Goal: Find contact information: Obtain details needed to contact an individual or organization

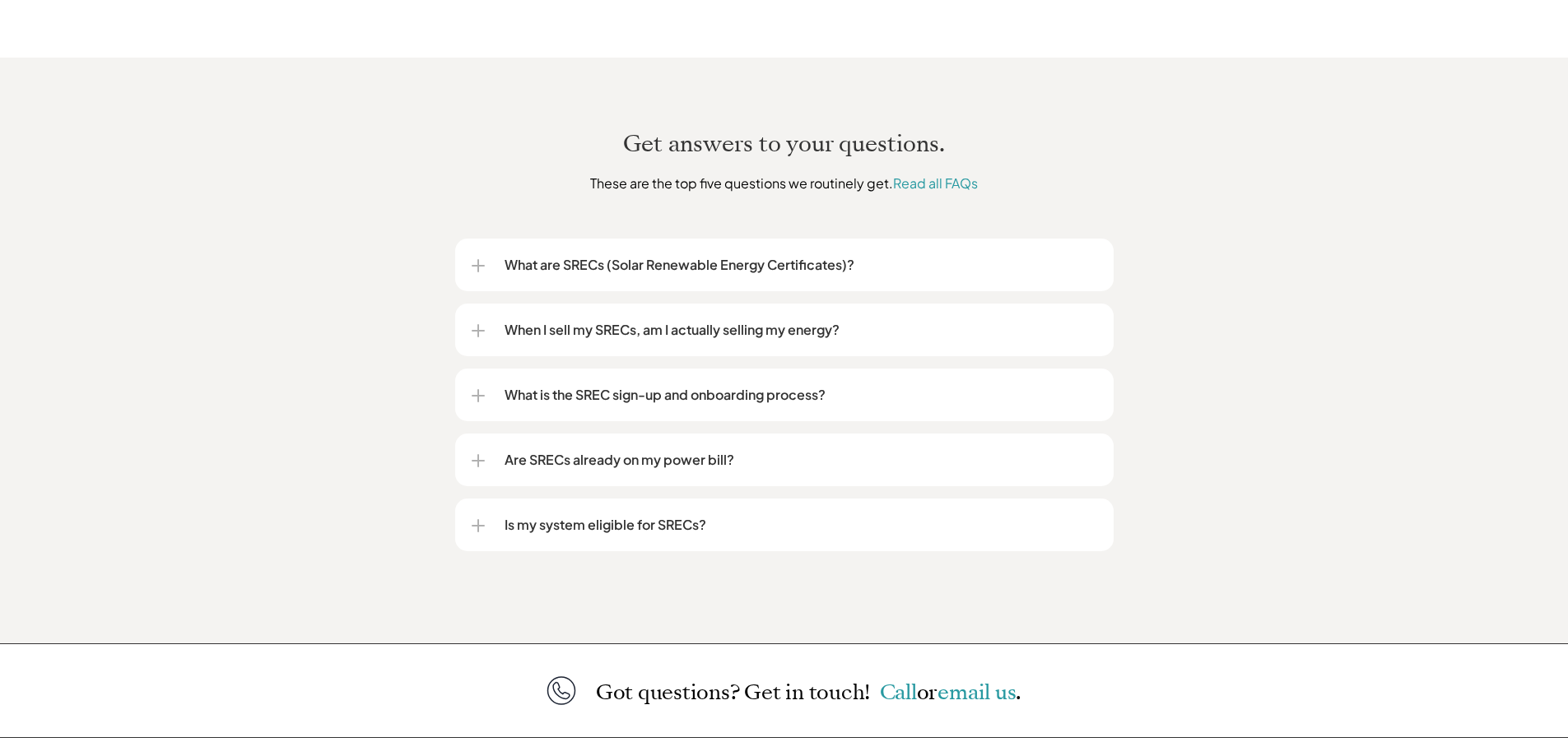
scroll to position [2057, 0]
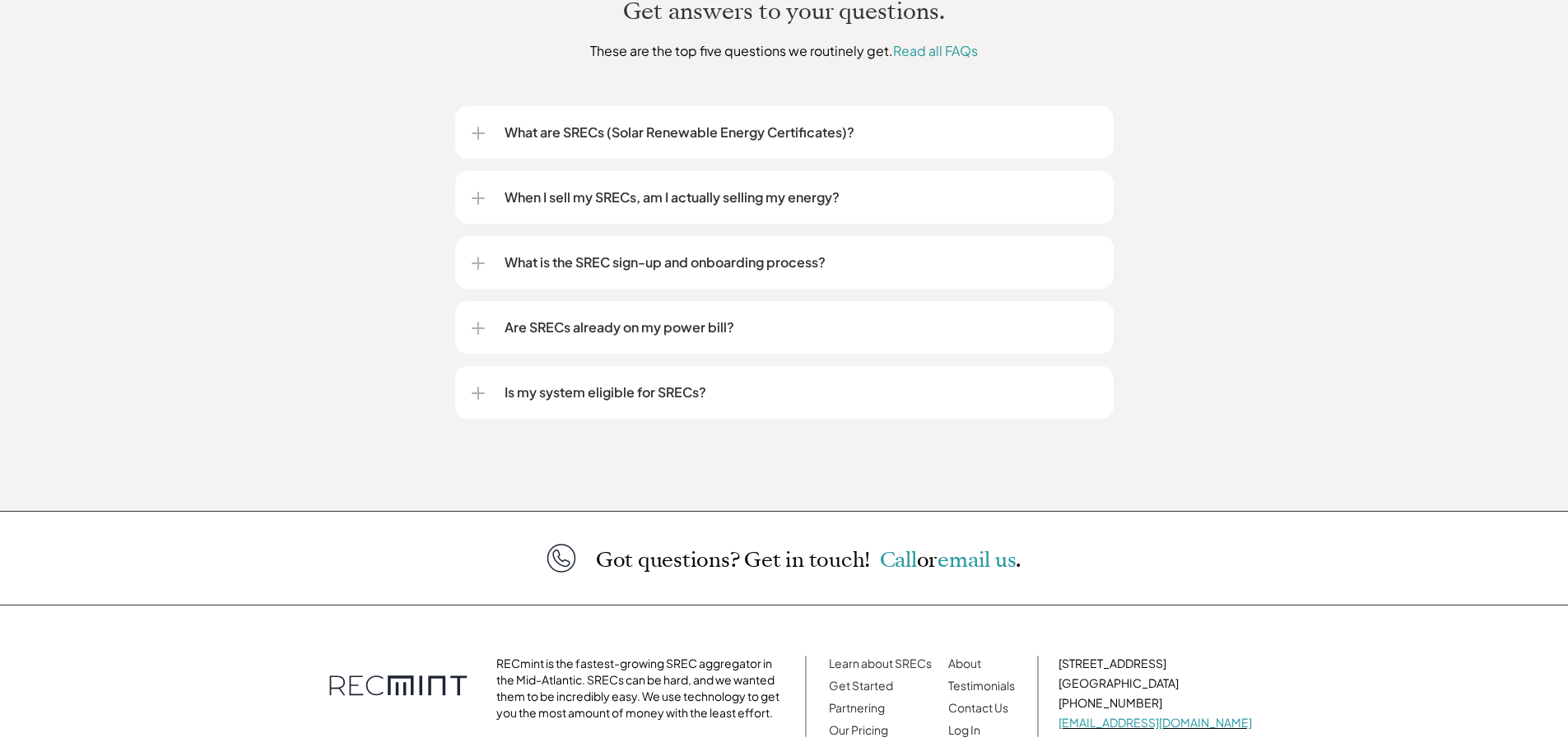
click at [578, 188] on p "When I sell my SRECs, am I actually selling my energy?" at bounding box center [801, 198] width 592 height 20
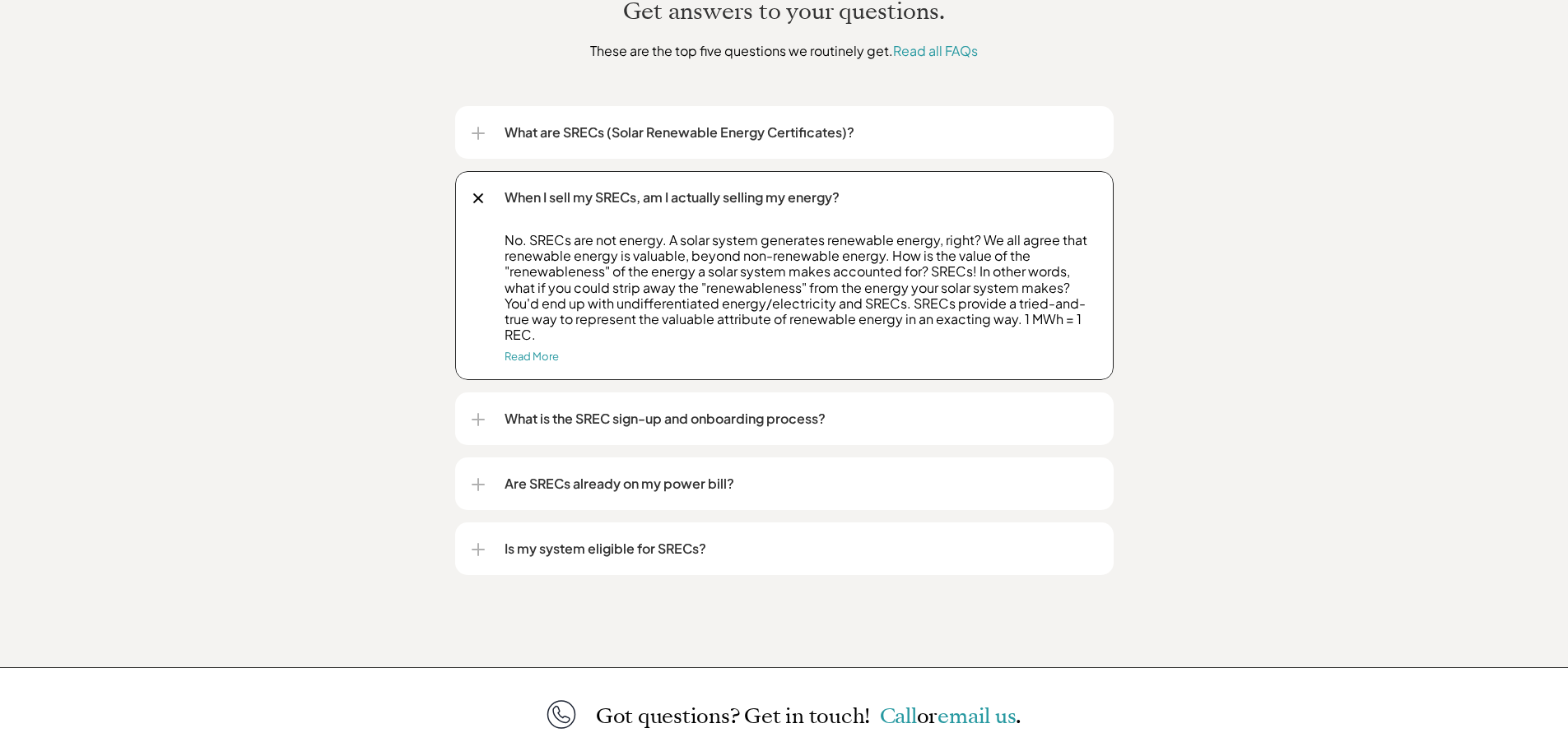
click at [641, 538] on p "Is my system eligible for SRECs?" at bounding box center [801, 548] width 592 height 20
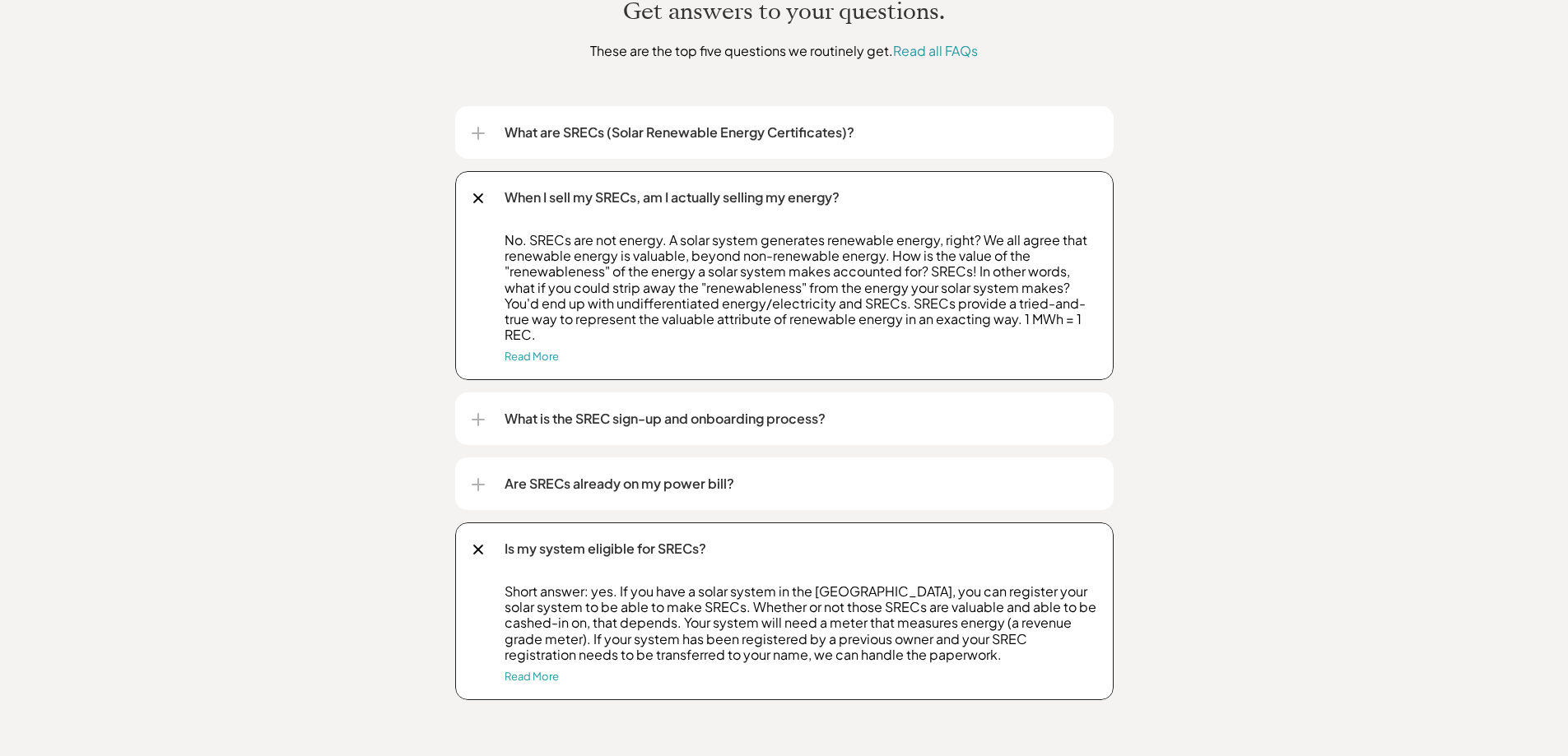
click at [679, 122] on p "What are SRECs (Solar Renewable Energy Certificates)?" at bounding box center [801, 132] width 592 height 20
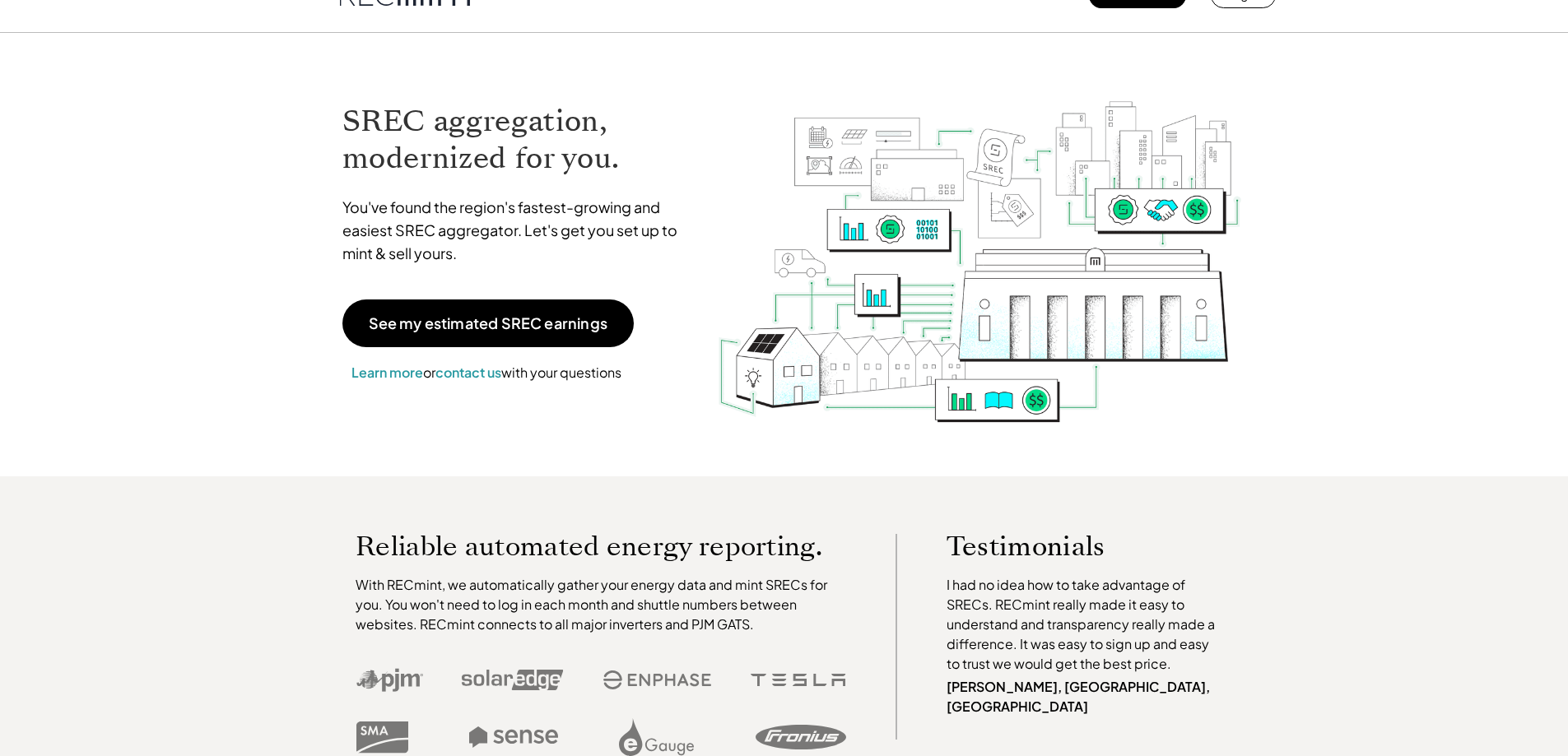
scroll to position [0, 0]
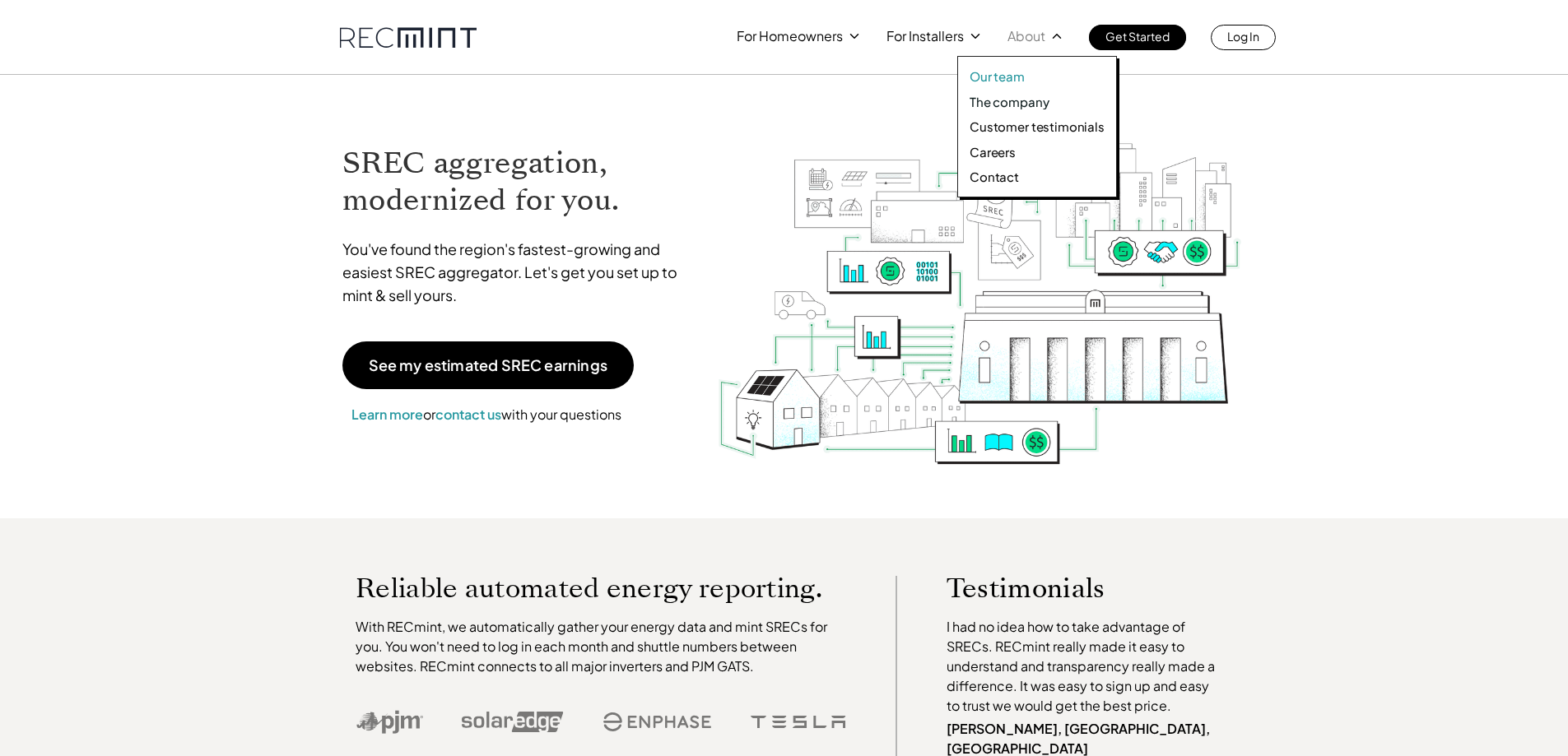
click at [1004, 75] on p "Our team" at bounding box center [997, 77] width 55 height 17
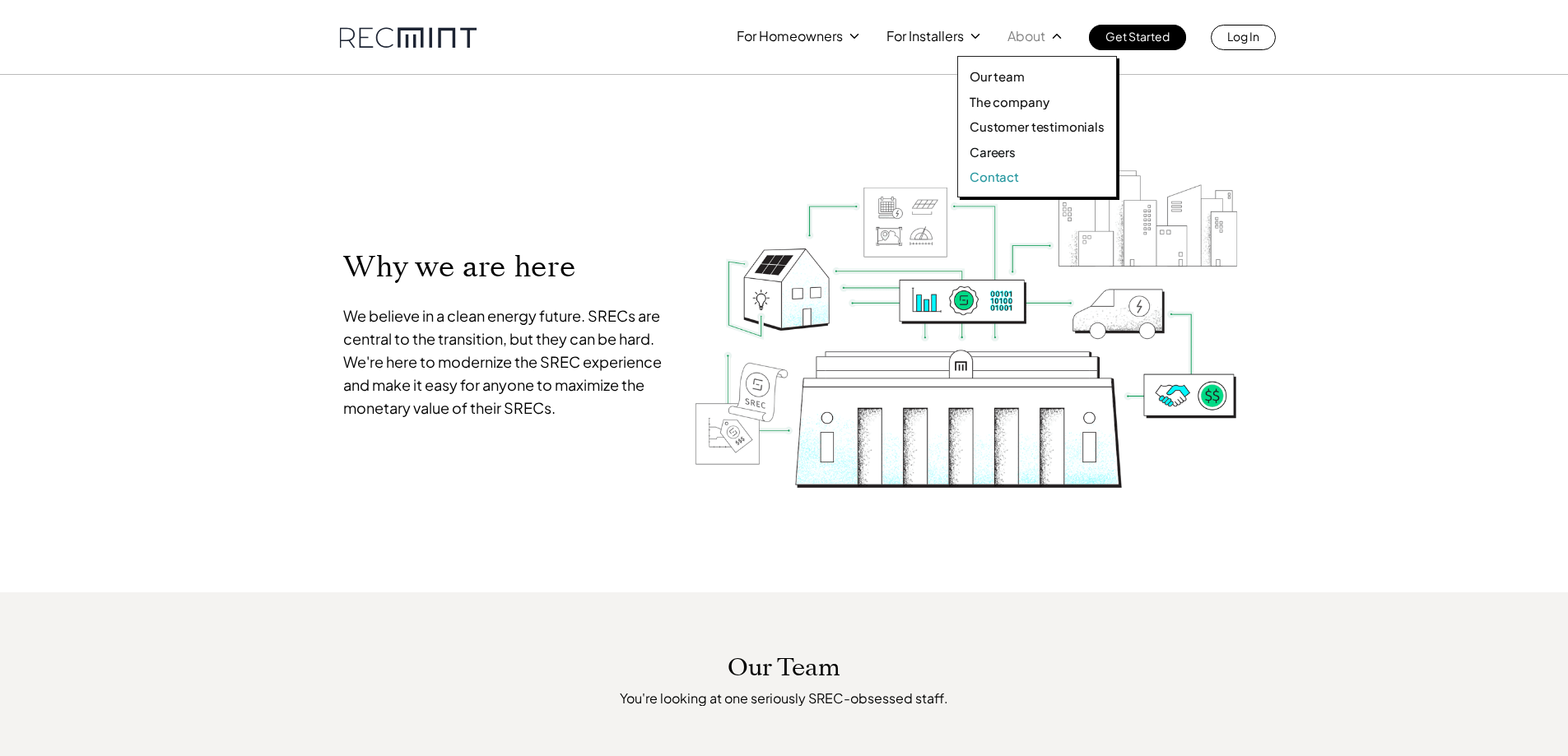
click at [999, 176] on p "Contact" at bounding box center [995, 177] width 50 height 17
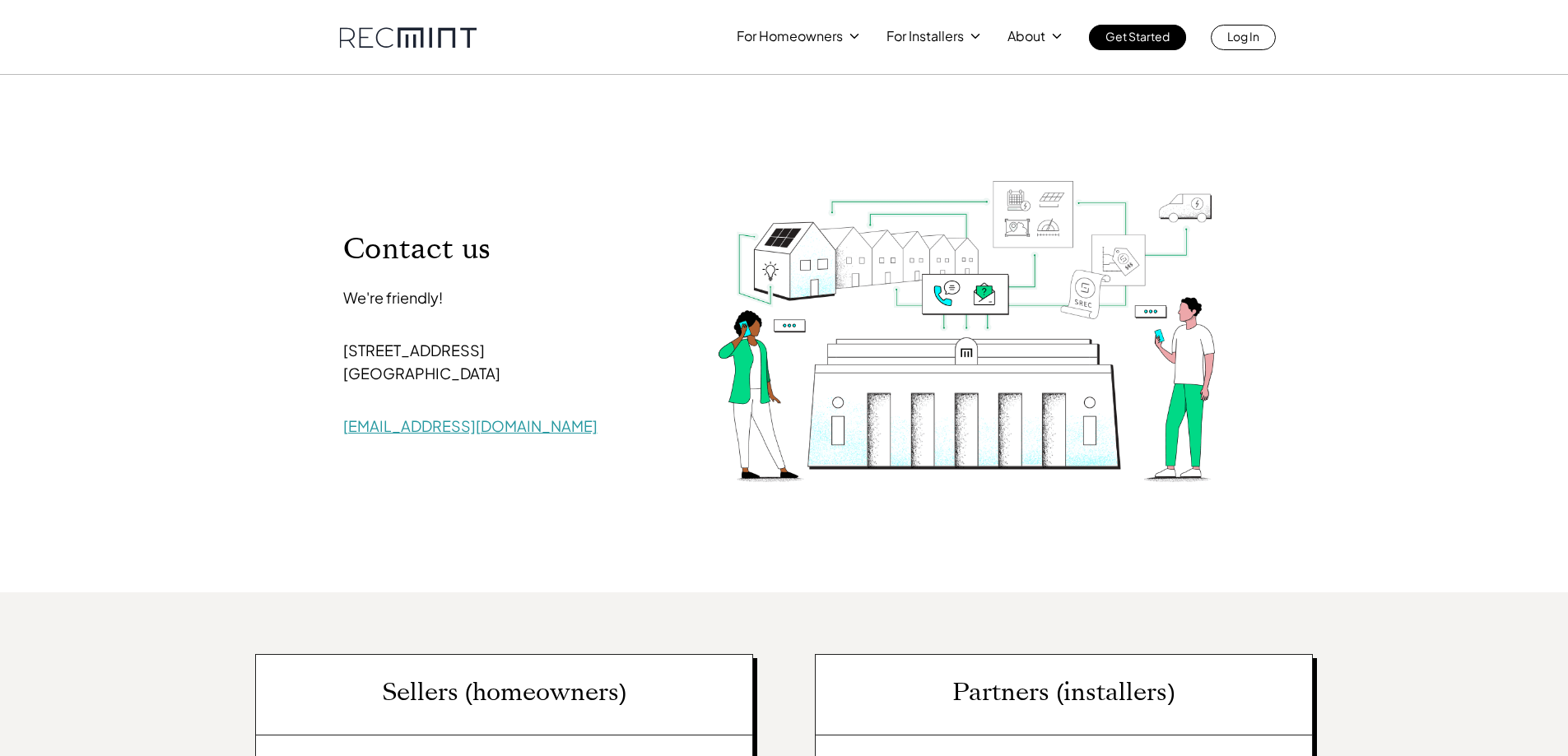
click at [414, 428] on link "[EMAIL_ADDRESS][DOMAIN_NAME]" at bounding box center [470, 425] width 254 height 19
drag, startPoint x: 494, startPoint y: 435, endPoint x: 344, endPoint y: 437, distance: 150.0
click at [344, 437] on p "[EMAIL_ADDRESS][DOMAIN_NAME]" at bounding box center [505, 426] width 324 height 23
copy link "[EMAIL_ADDRESS][DOMAIN_NAME]"
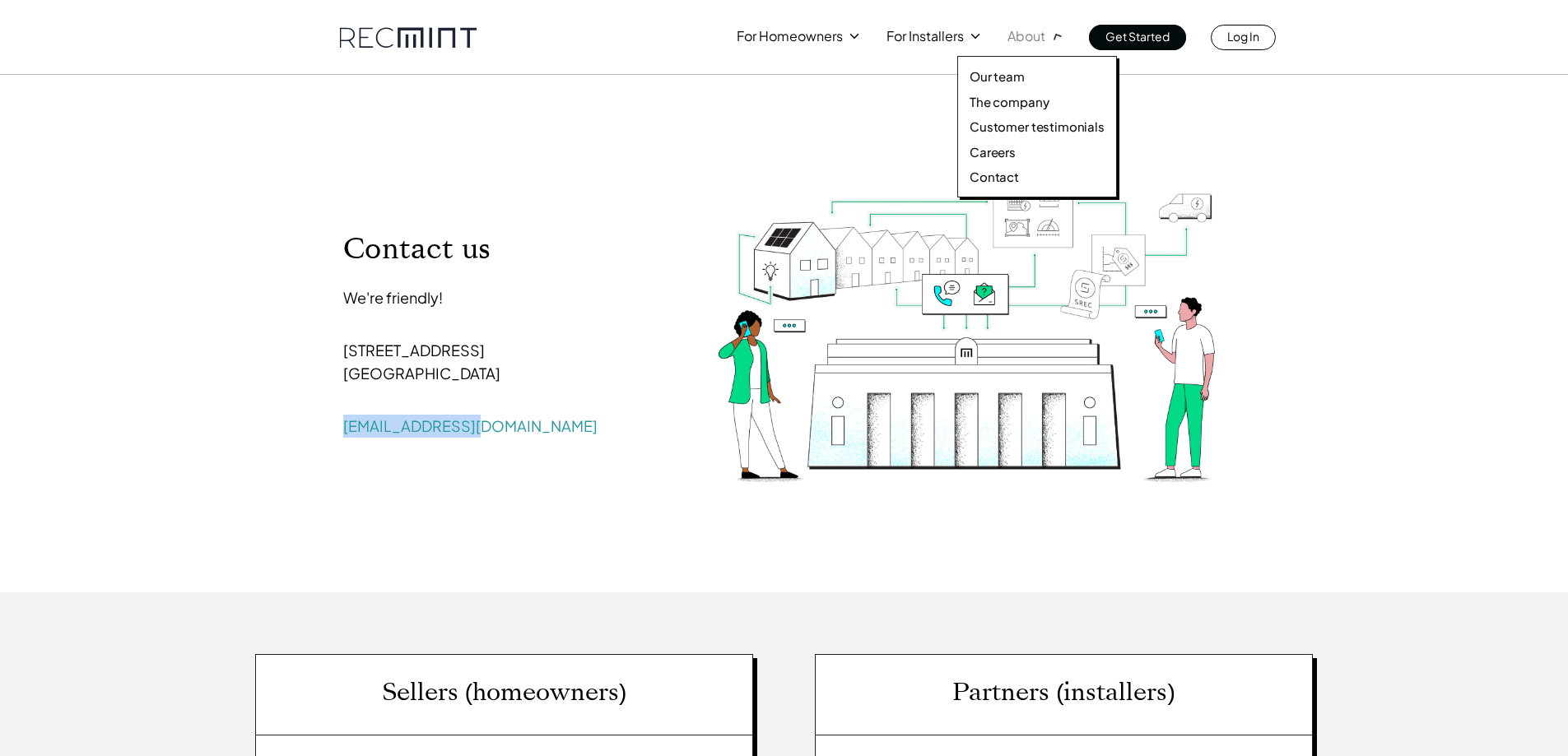
click at [1030, 39] on p "About" at bounding box center [1026, 36] width 38 height 23
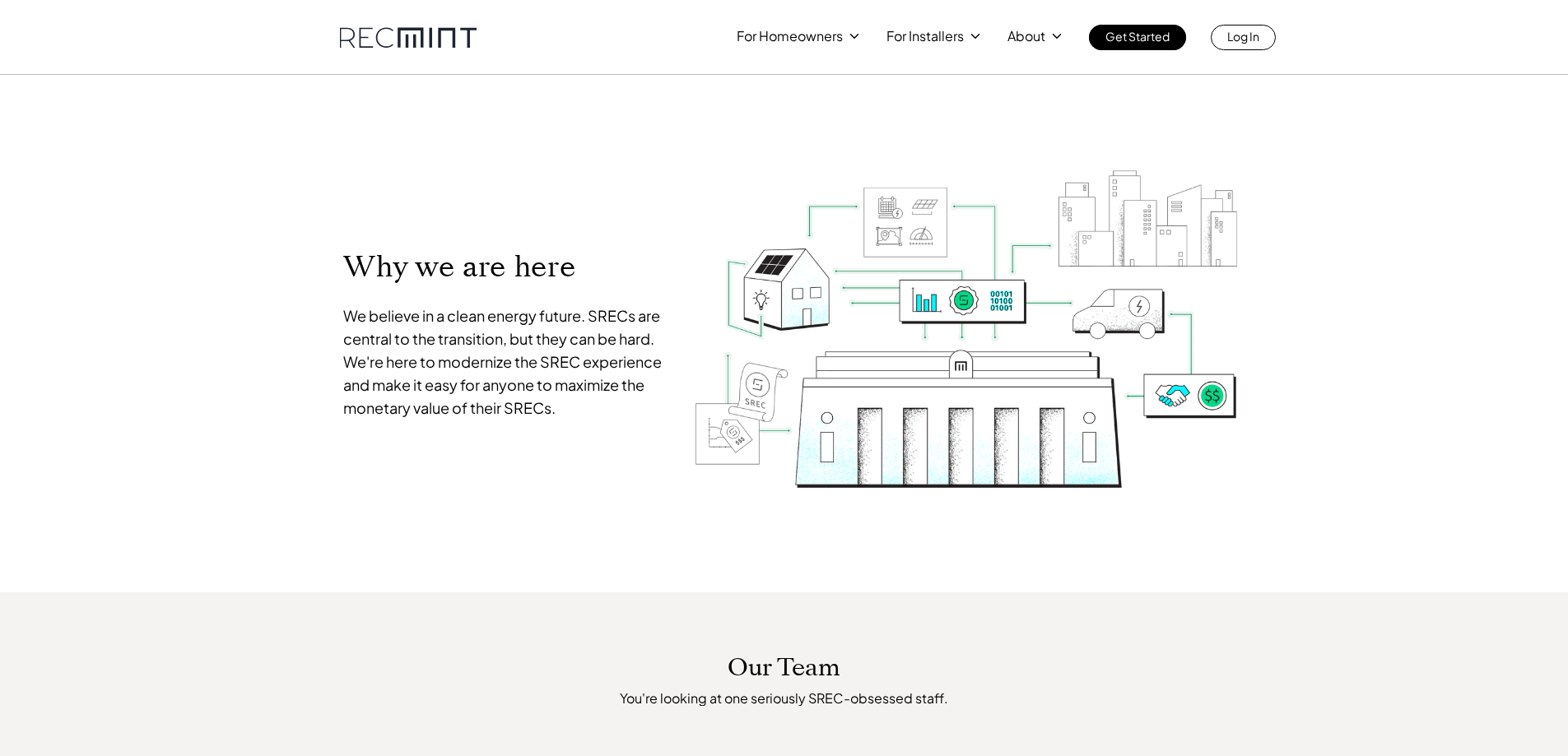
scroll to position [592, 0]
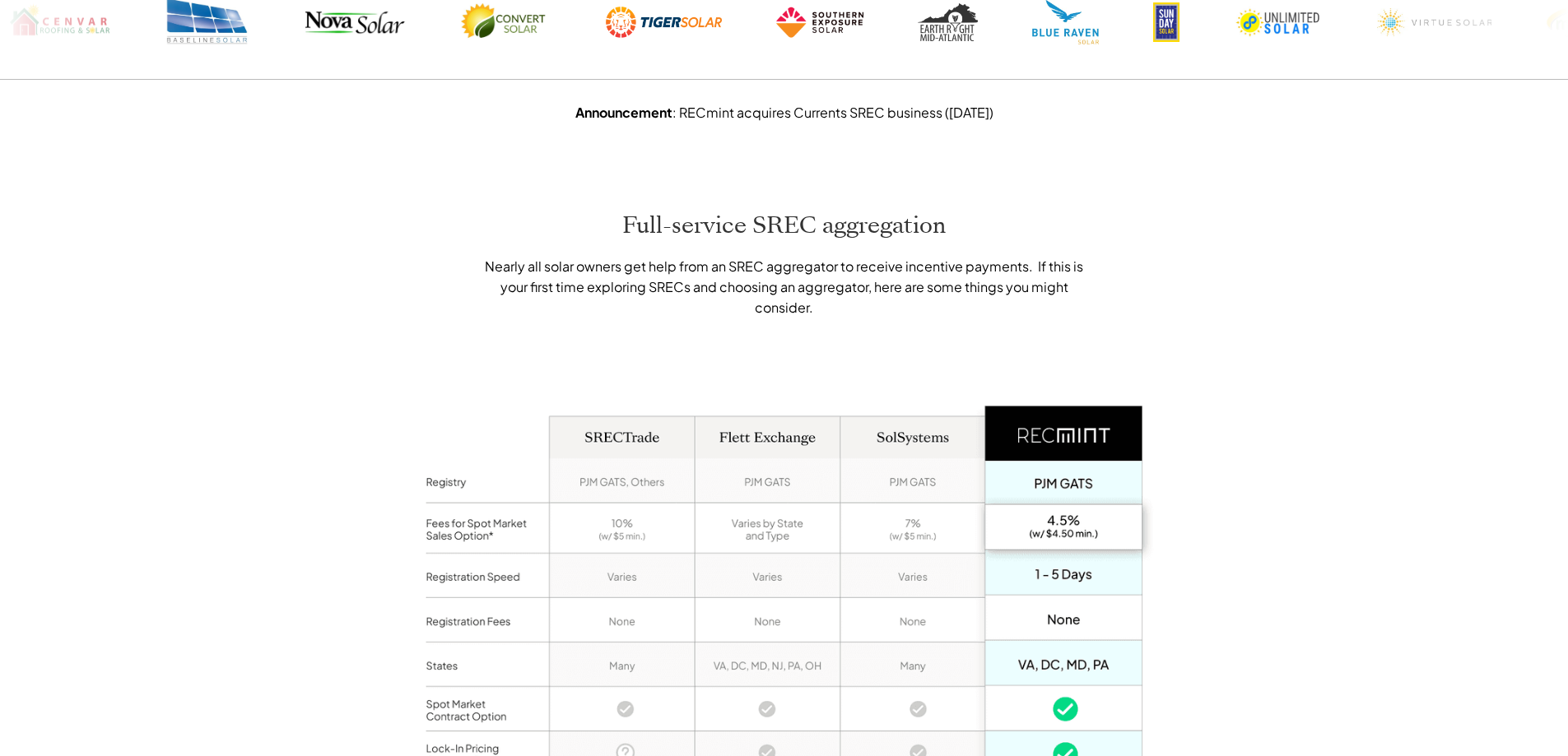
scroll to position [1151, 0]
